Goal: Check status

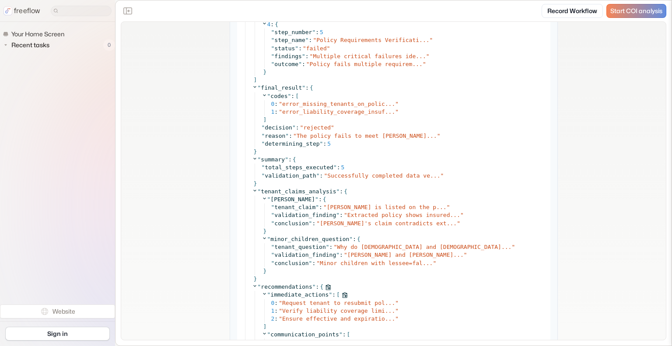
scroll to position [3920, 0]
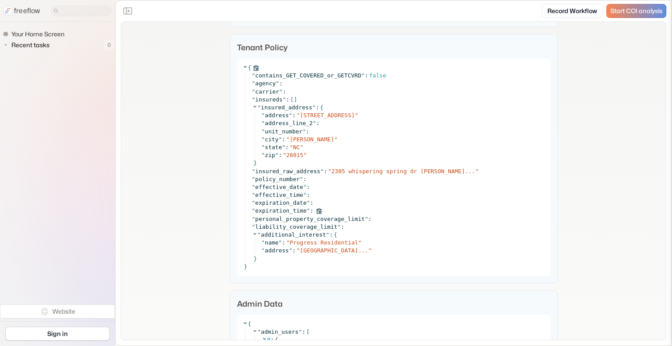
scroll to position [1359, 0]
